Goal: Task Accomplishment & Management: Manage account settings

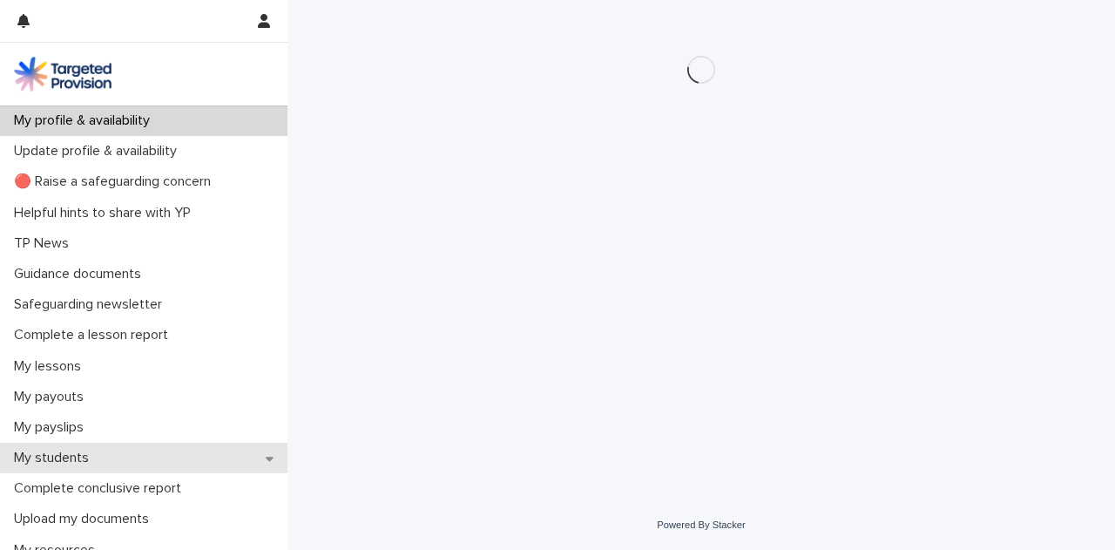
click at [174, 457] on div "My students" at bounding box center [143, 457] width 287 height 30
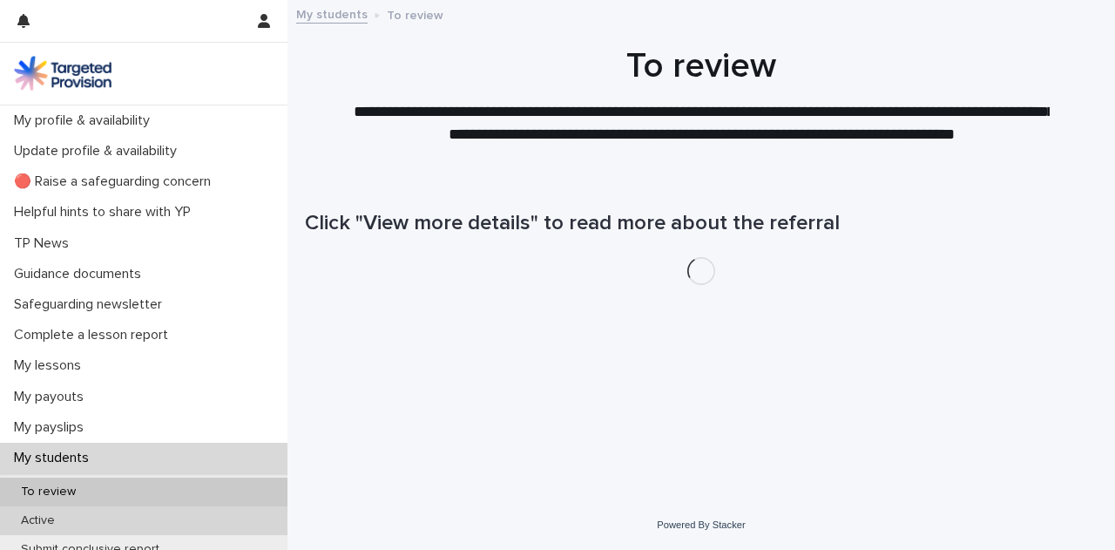
click at [185, 524] on div "Active" at bounding box center [143, 520] width 287 height 29
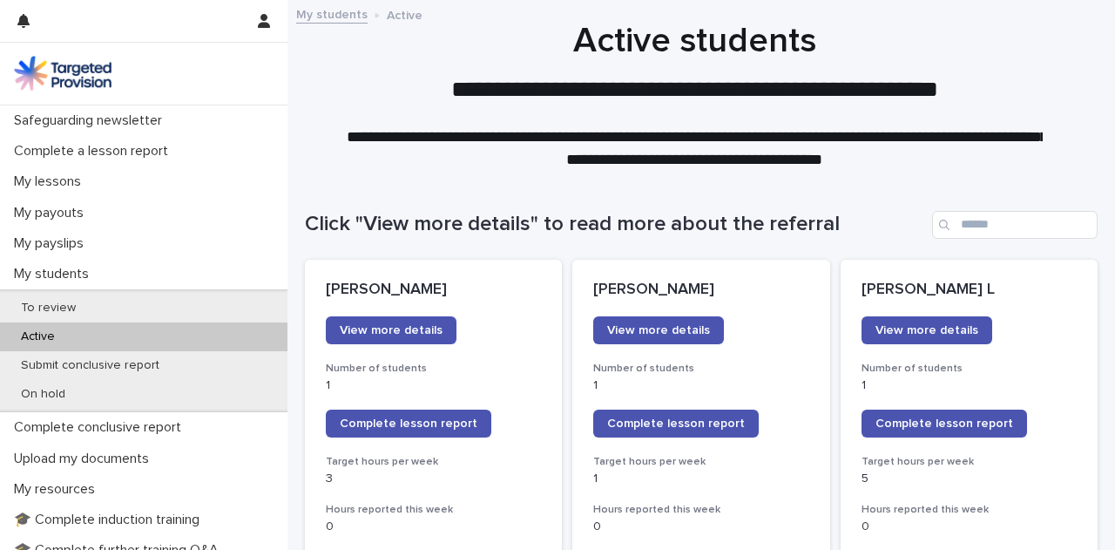
scroll to position [185, 0]
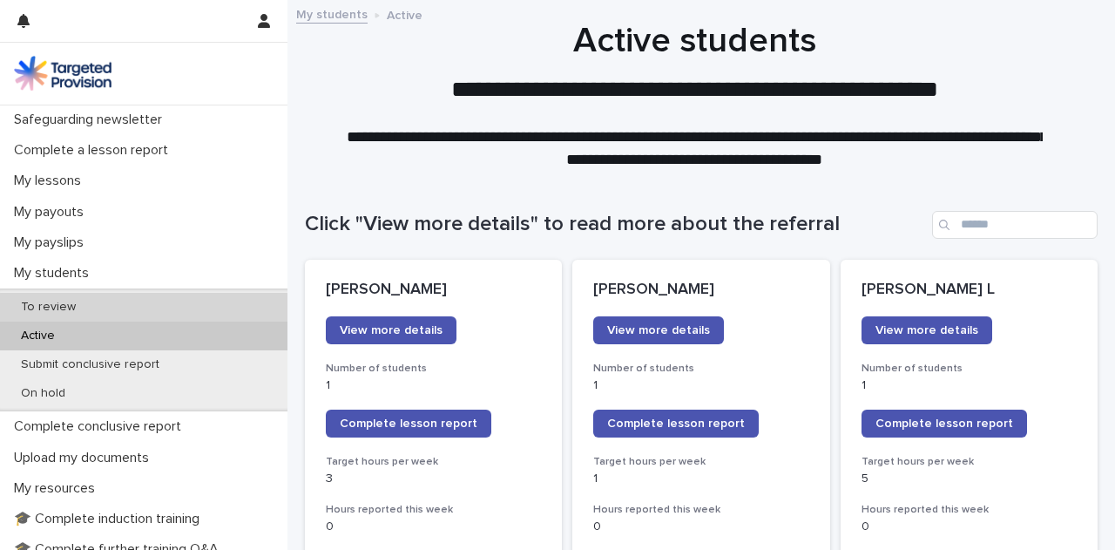
click at [138, 308] on div "To review" at bounding box center [143, 307] width 287 height 29
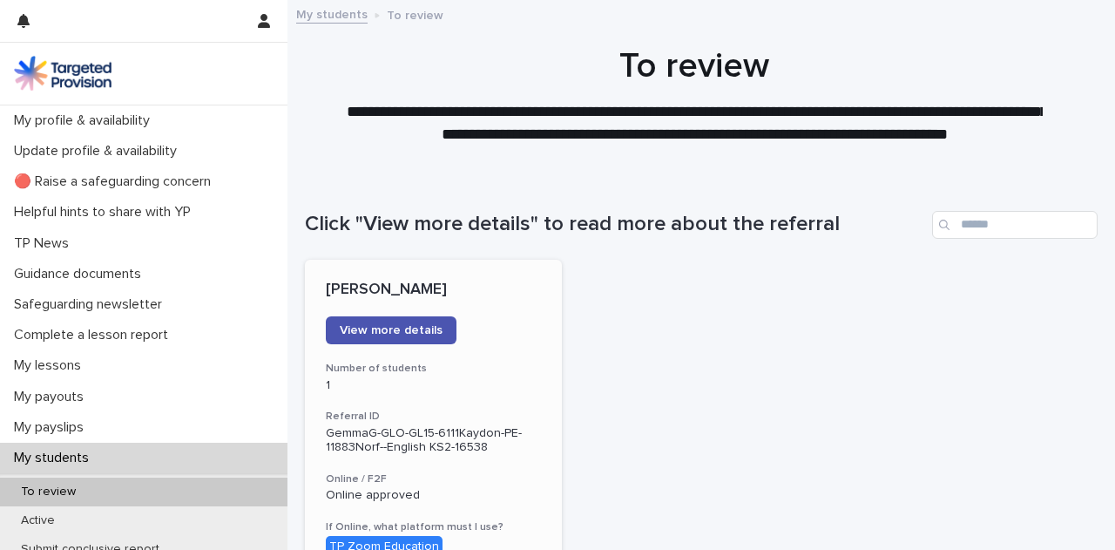
scroll to position [132, 0]
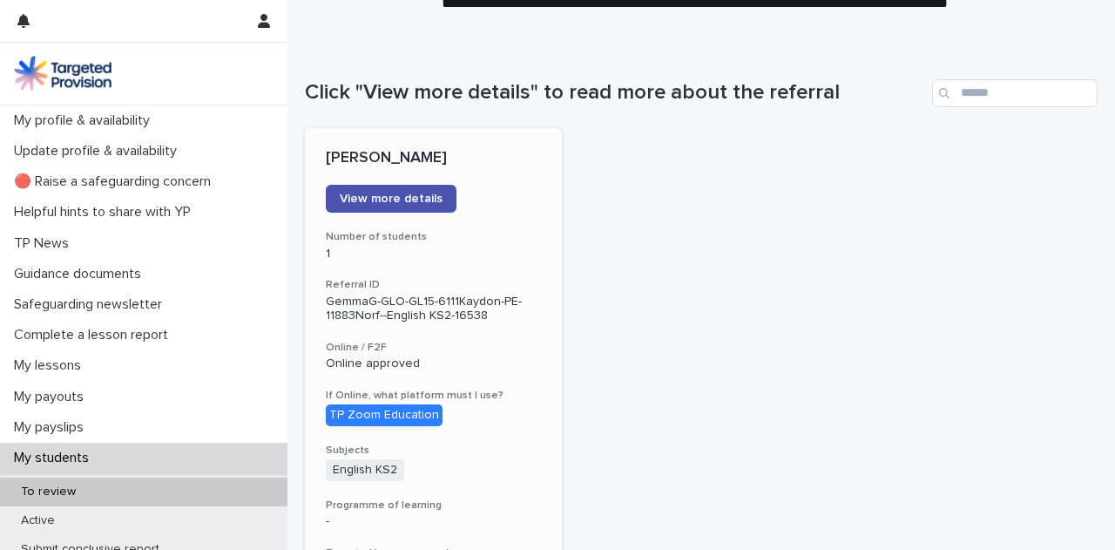
click at [421, 299] on p "GemmaG-GLO-GL15-6111Kaydon-PE-11883Norf--English KS2-16538" at bounding box center [433, 309] width 215 height 30
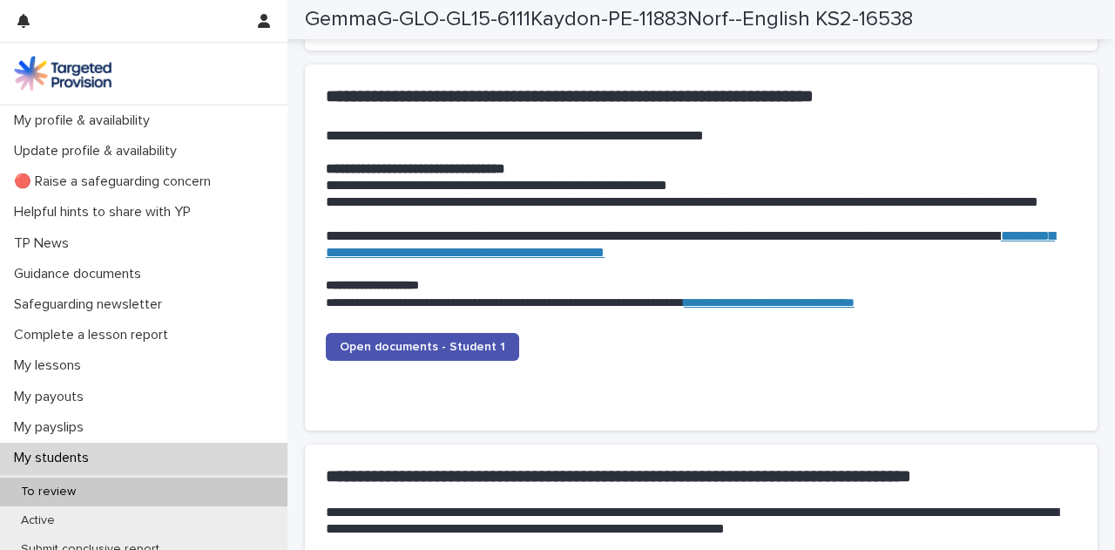
scroll to position [1698, 0]
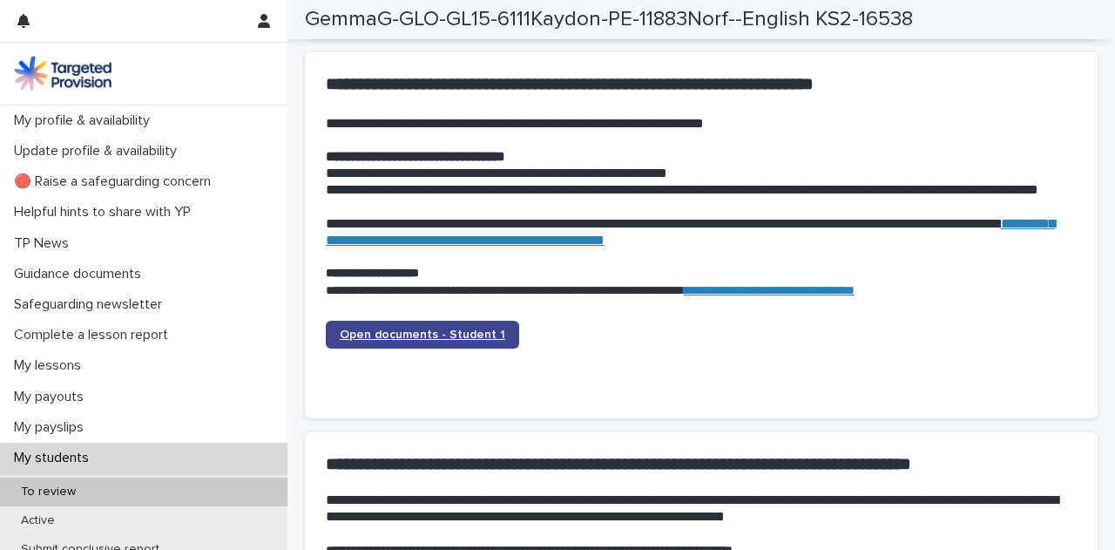
click at [435, 343] on link "Open documents - Student 1" at bounding box center [422, 335] width 193 height 28
click at [84, 484] on p "To review" at bounding box center [48, 491] width 83 height 15
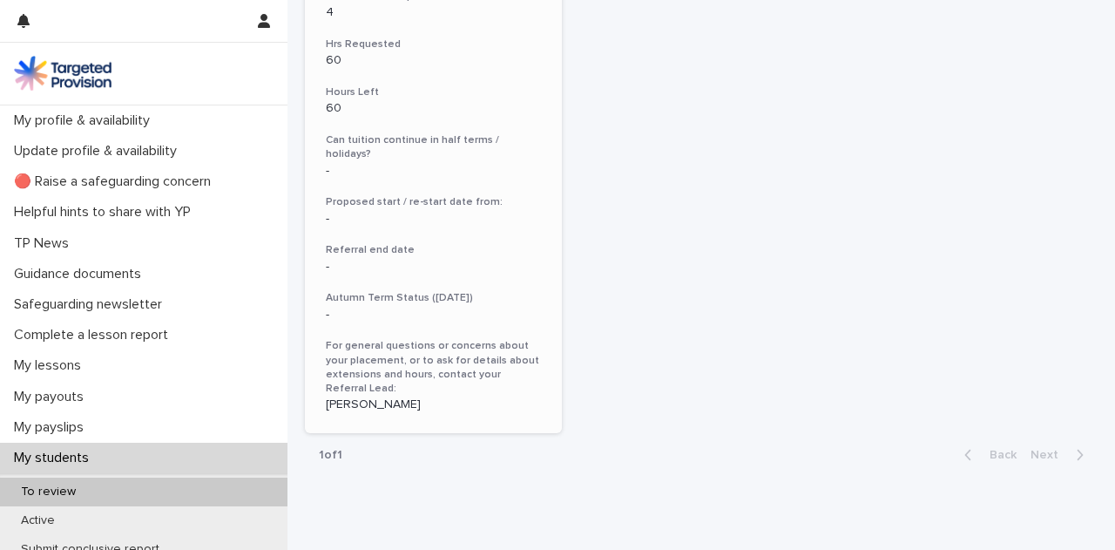
scroll to position [784, 0]
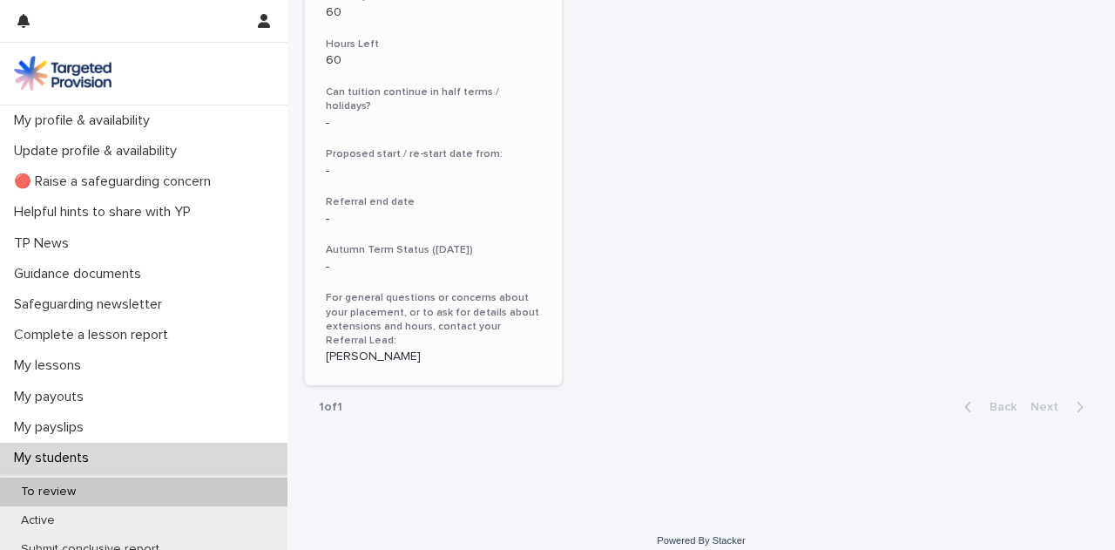
click at [452, 164] on p "-" at bounding box center [433, 171] width 215 height 15
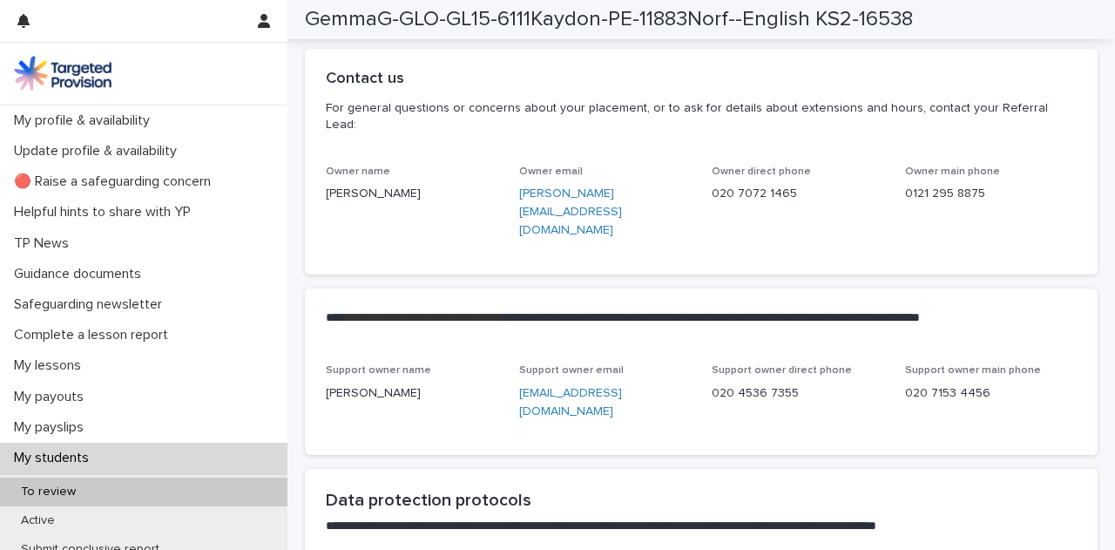
scroll to position [4084, 0]
